Goal: Task Accomplishment & Management: Manage account settings

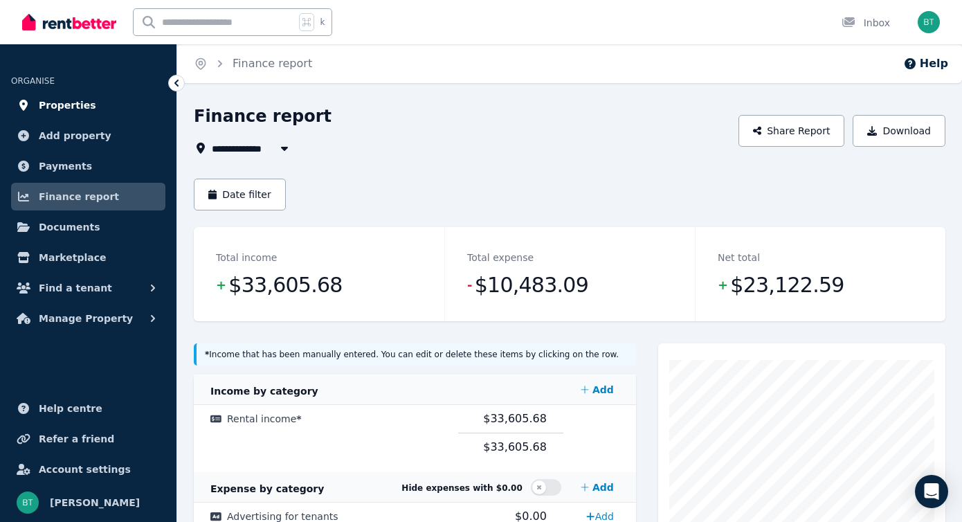
click at [76, 102] on span "Properties" at bounding box center [67, 105] width 57 height 17
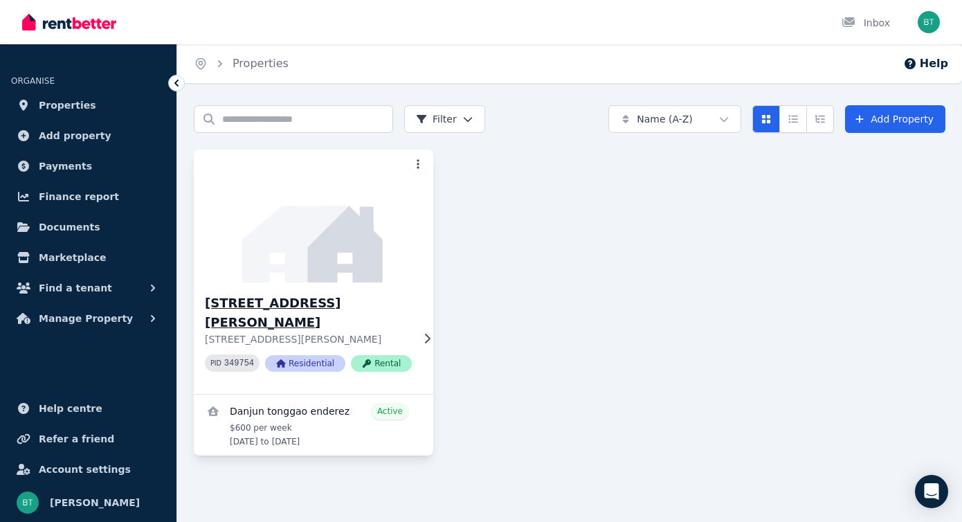
click at [422, 321] on div "[STREET_ADDRESS][PERSON_NAME][PERSON_NAME] PID 349754 Residential Rental" at bounding box center [313, 337] width 239 height 111
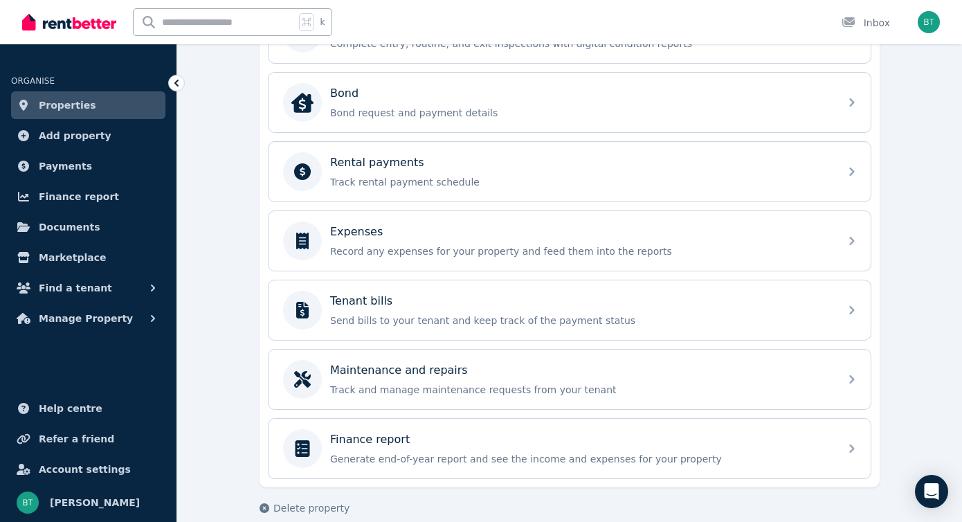
scroll to position [522, 0]
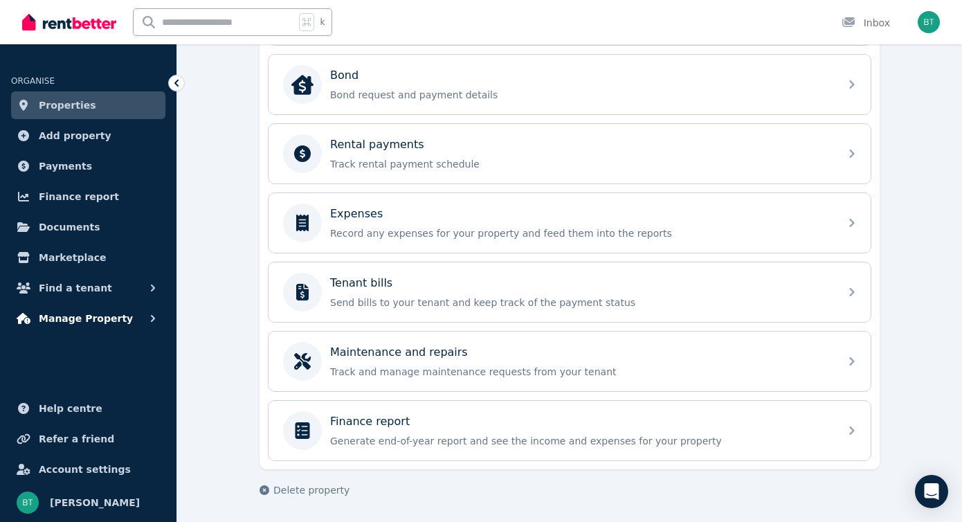
click at [75, 316] on span "Manage Property" at bounding box center [86, 318] width 94 height 17
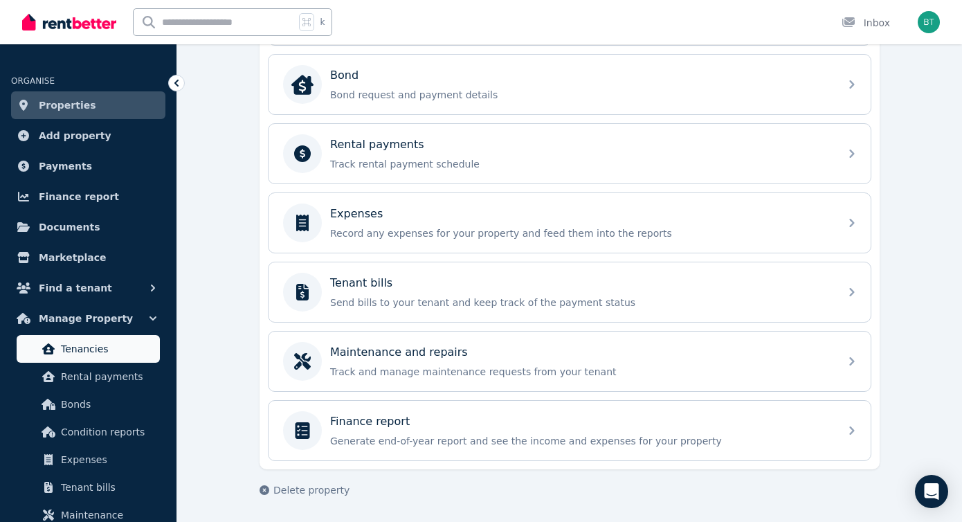
click at [91, 342] on span "Tenancies" at bounding box center [107, 348] width 93 height 17
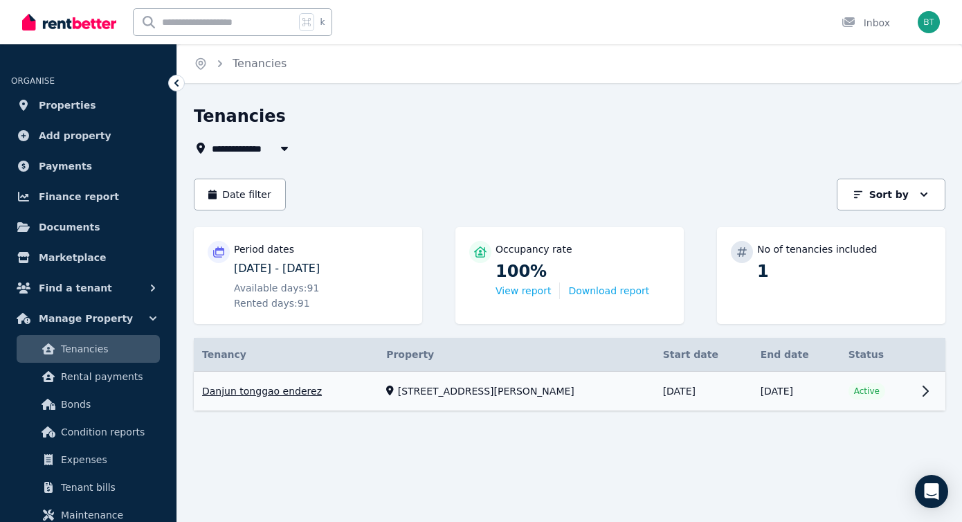
click at [925, 385] on link "View property details" at bounding box center [569, 390] width 751 height 39
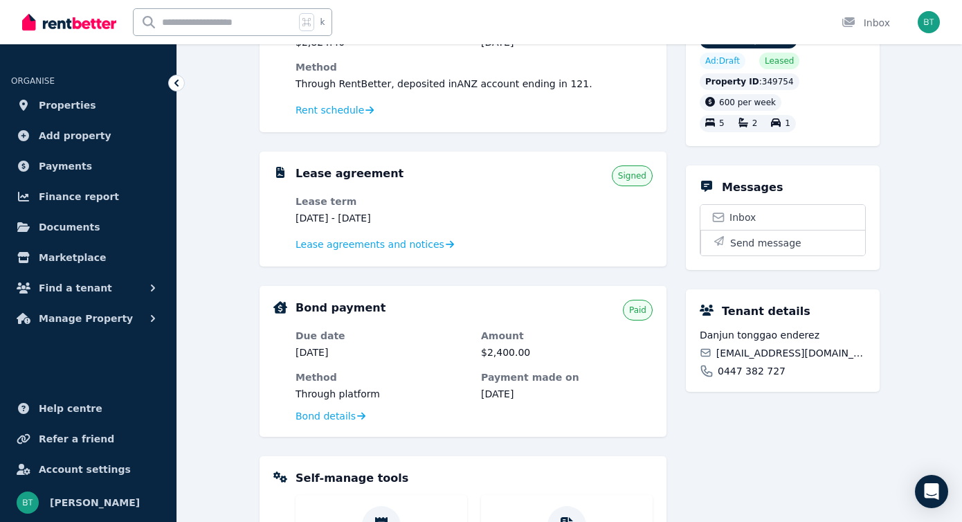
scroll to position [201, 0]
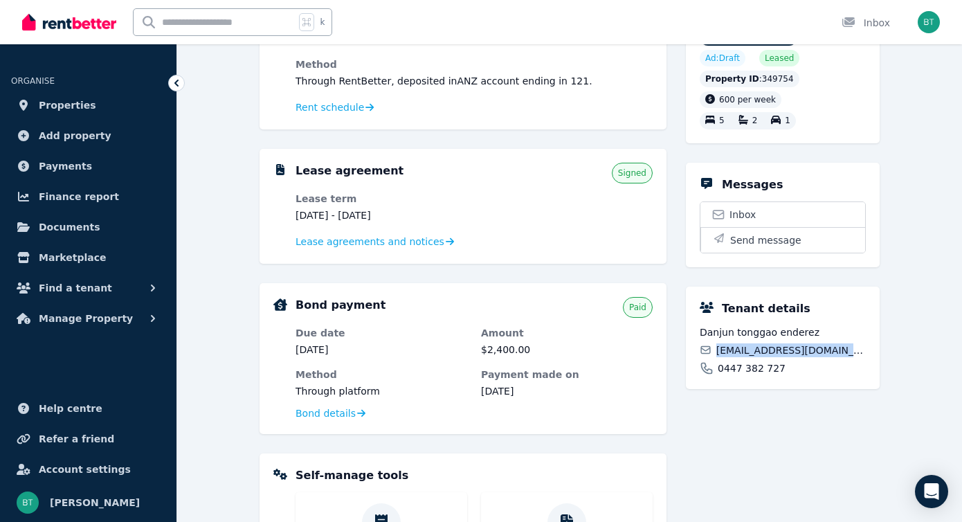
drag, startPoint x: 841, startPoint y: 349, endPoint x: 719, endPoint y: 345, distance: 121.8
click at [719, 345] on div "[EMAIL_ADDRESS][DOMAIN_NAME]" at bounding box center [782, 350] width 166 height 14
copy span "[EMAIL_ADDRESS][DOMAIN_NAME]"
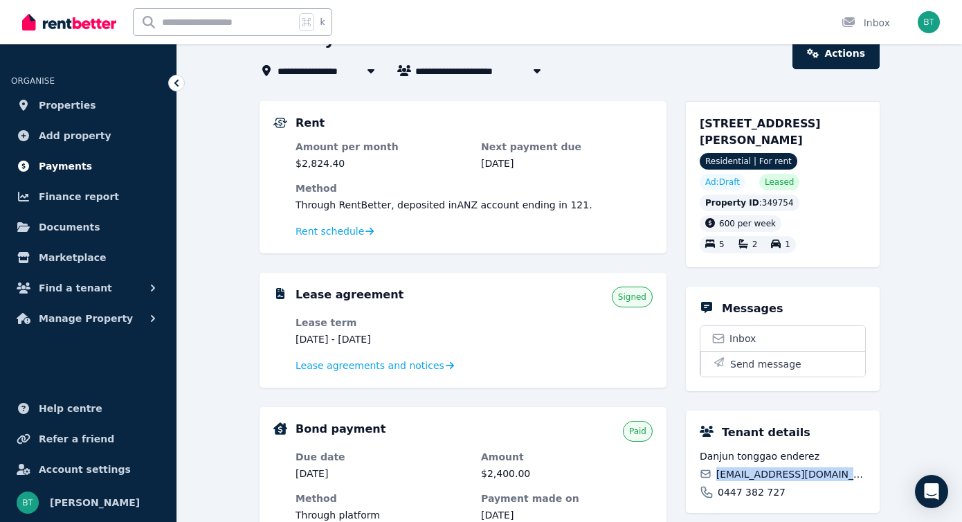
scroll to position [0, 0]
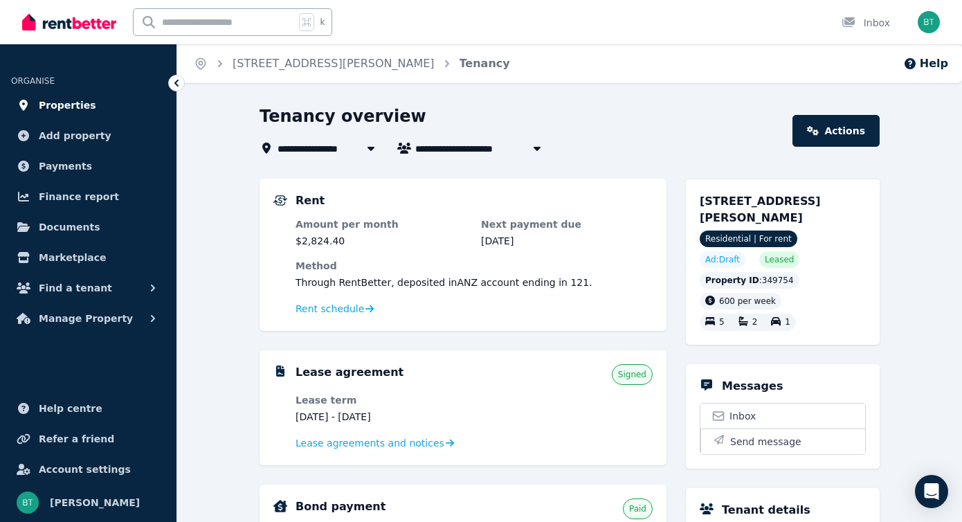
click at [73, 98] on span "Properties" at bounding box center [67, 105] width 57 height 17
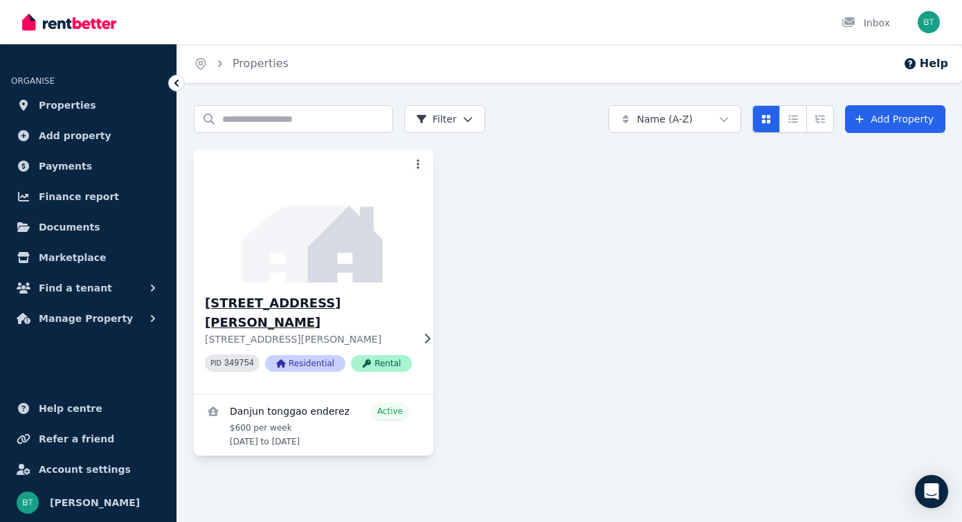
click at [421, 333] on icon at bounding box center [427, 338] width 14 height 11
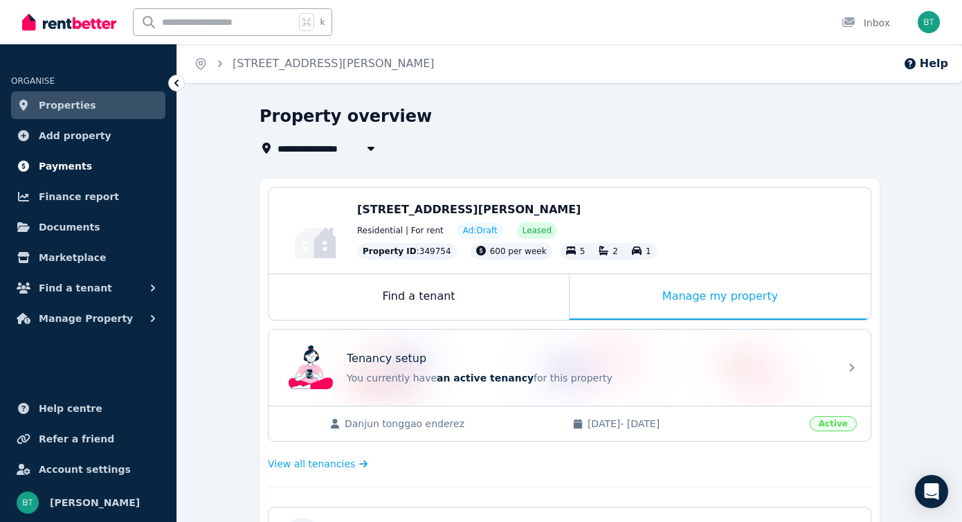
click at [58, 169] on span "Payments" at bounding box center [65, 166] width 53 height 17
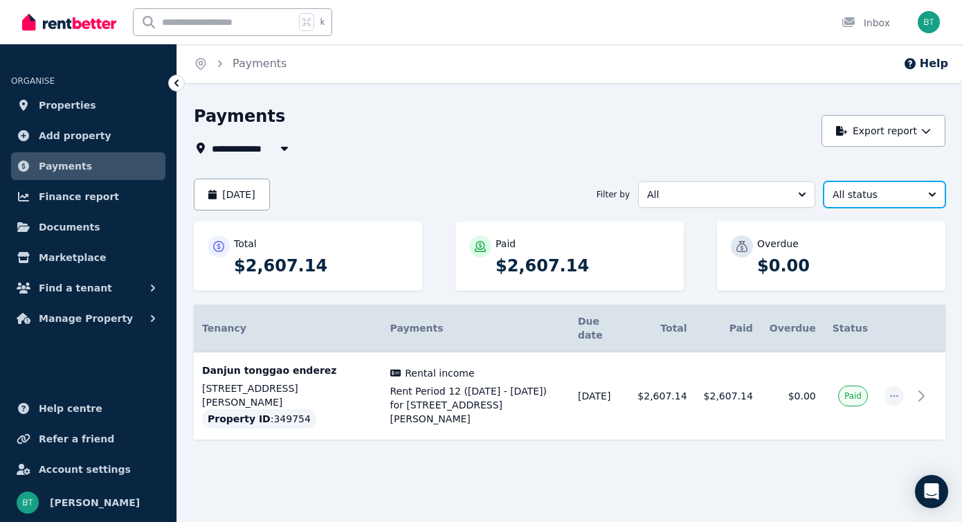
click at [902, 198] on span "All status" at bounding box center [874, 194] width 84 height 14
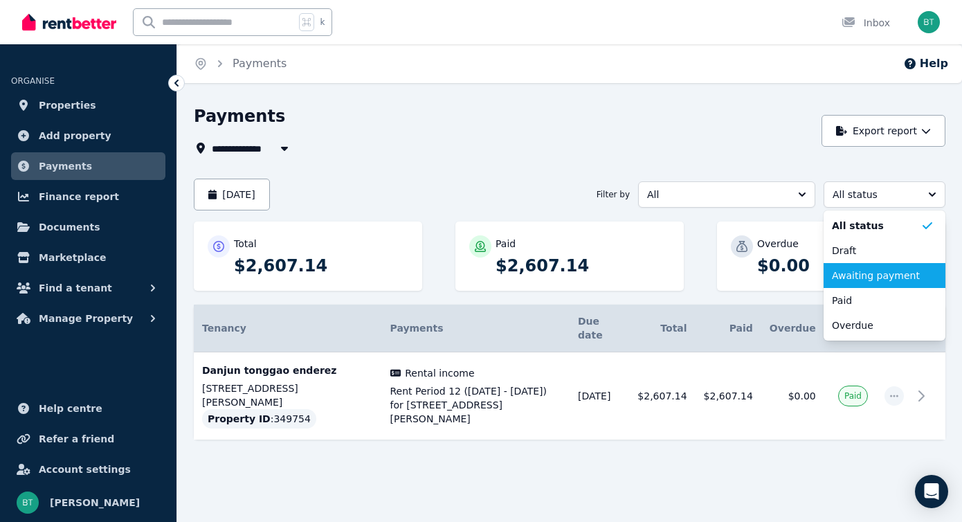
click at [877, 274] on span "Awaiting payment" at bounding box center [876, 275] width 89 height 14
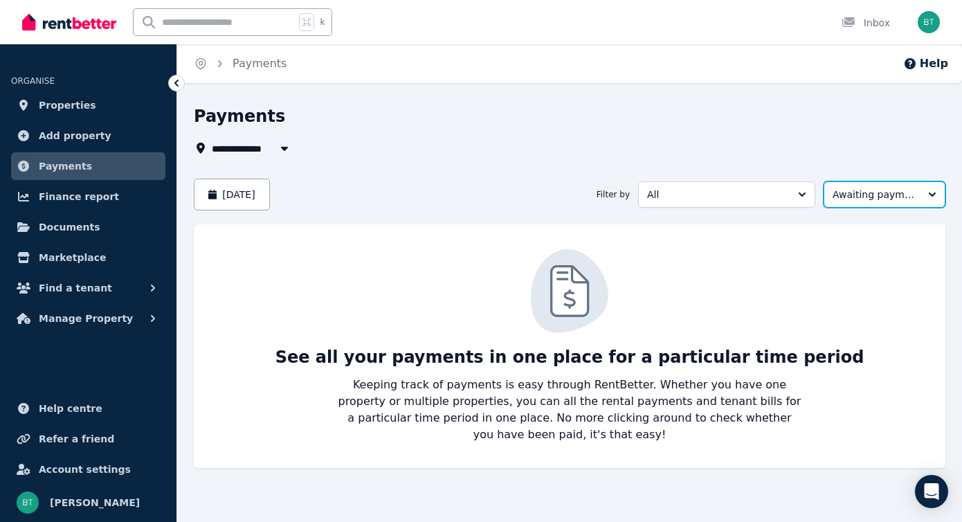
click at [920, 195] on button "Awaiting payment" at bounding box center [884, 194] width 122 height 26
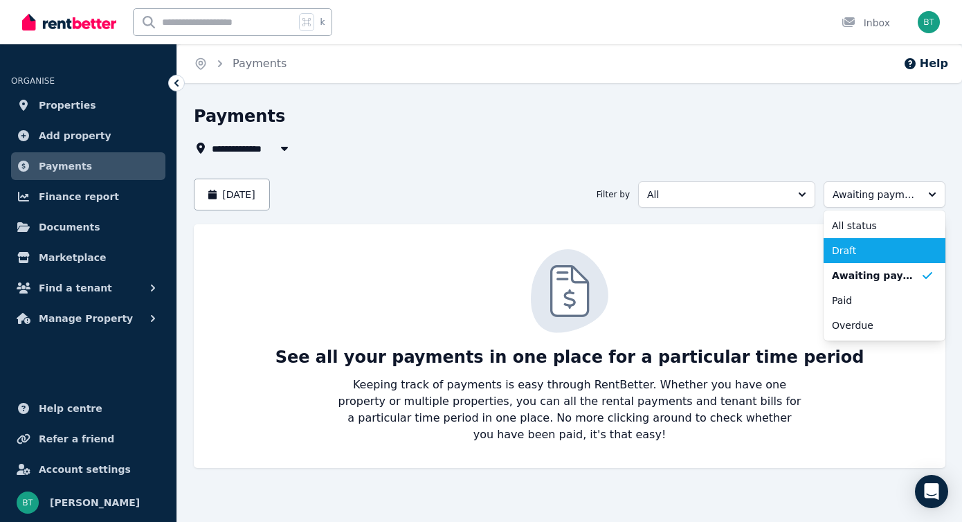
click at [864, 244] on span "Draft" at bounding box center [876, 251] width 89 height 14
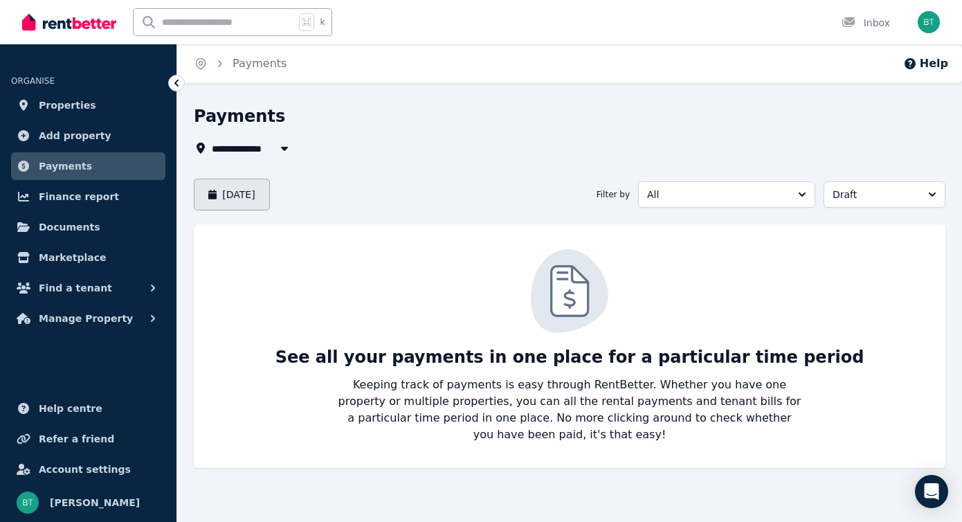
click at [264, 196] on button "[DATE]" at bounding box center [232, 194] width 76 height 32
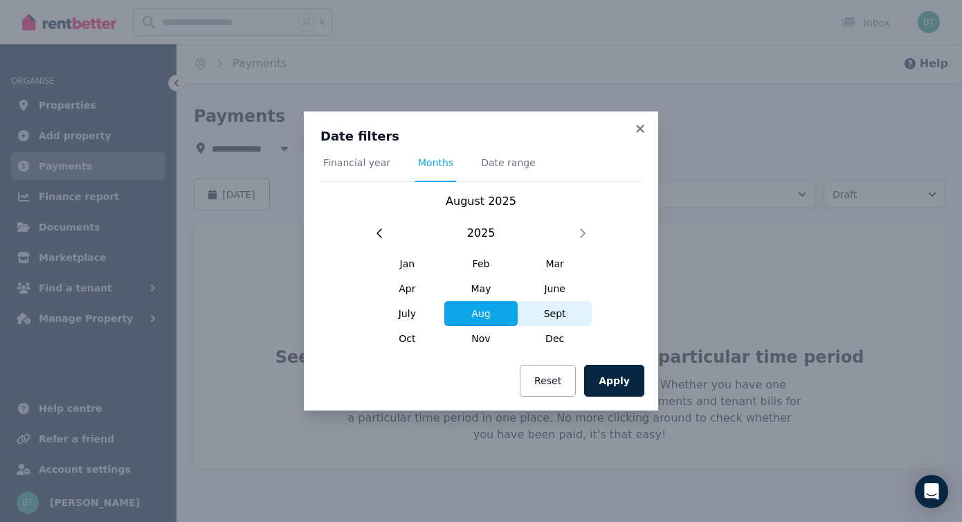
click at [549, 315] on span "Sept" at bounding box center [554, 313] width 74 height 25
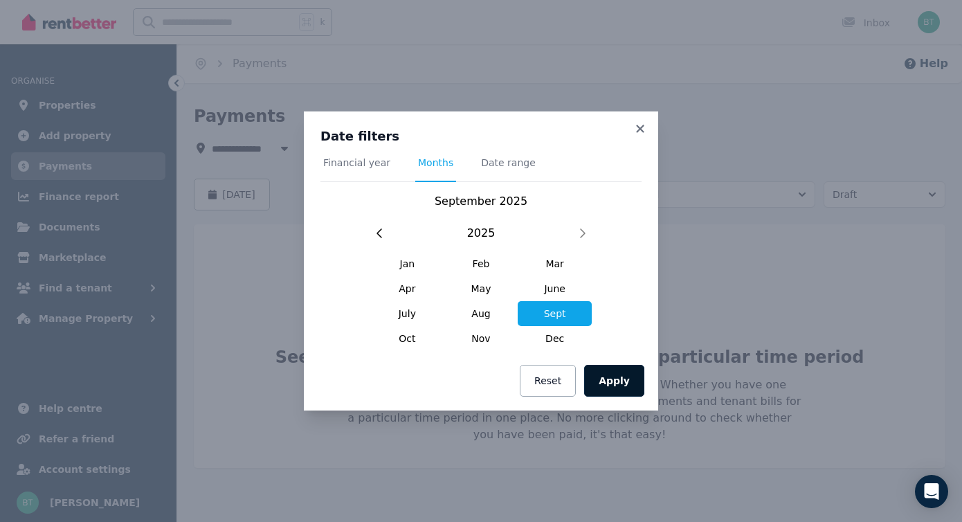
click at [616, 384] on button "Apply" at bounding box center [614, 381] width 60 height 32
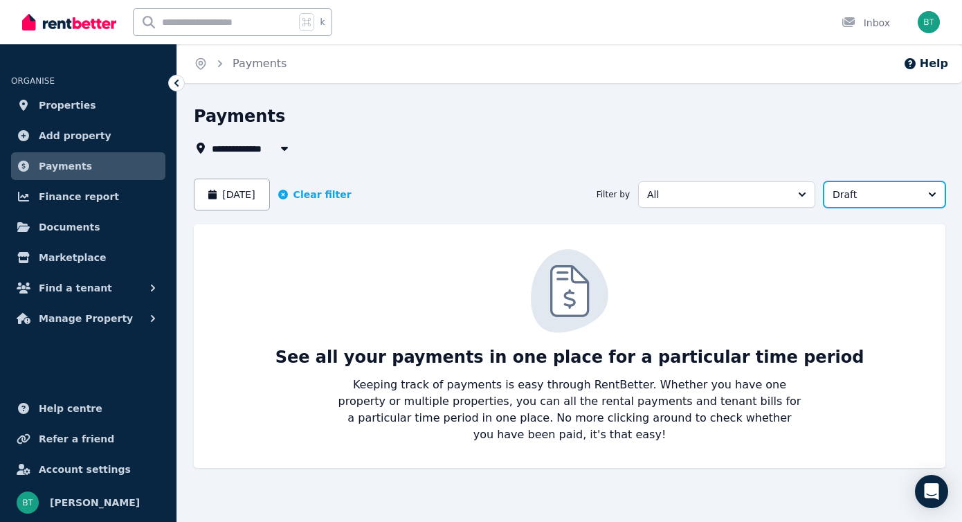
click at [891, 193] on span "Draft" at bounding box center [874, 194] width 84 height 14
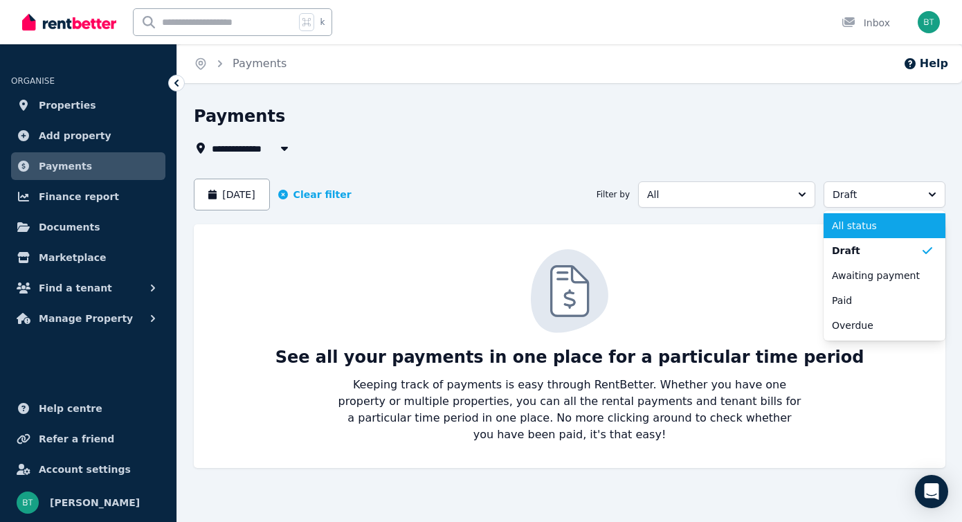
click at [865, 227] on span "All status" at bounding box center [876, 226] width 89 height 14
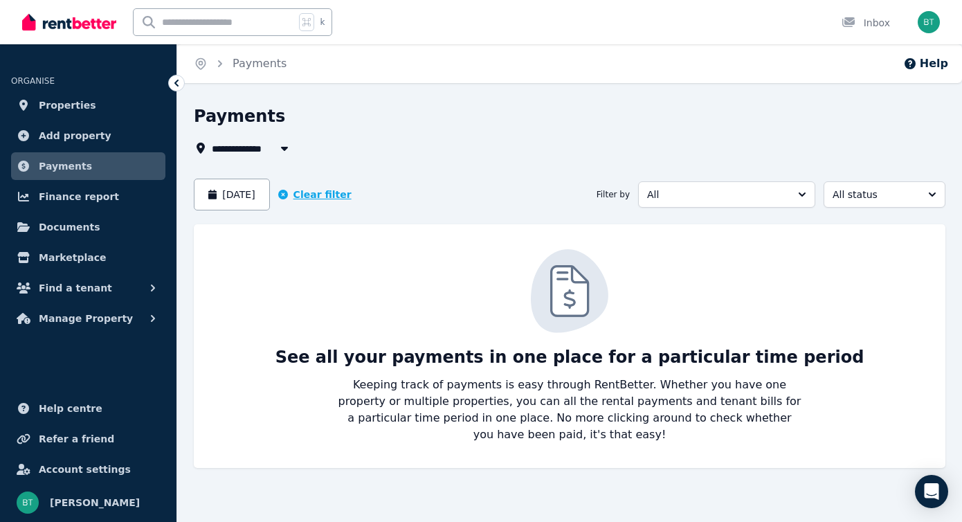
click at [351, 192] on button "Clear filter" at bounding box center [314, 194] width 73 height 14
